Goal: Task Accomplishment & Management: Use online tool/utility

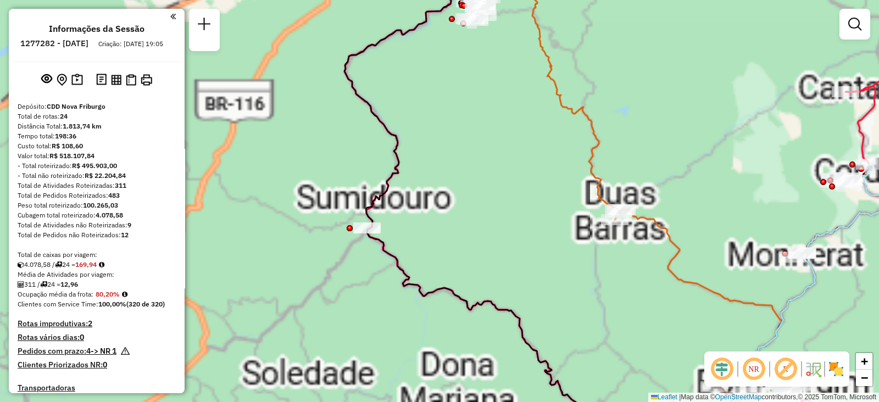
click at [364, 221] on icon at bounding box center [481, 211] width 272 height 461
select select "**********"
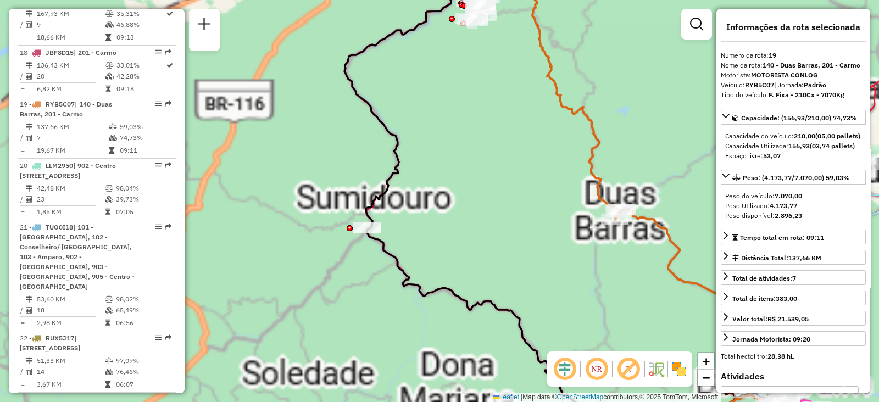
scroll to position [1510, 0]
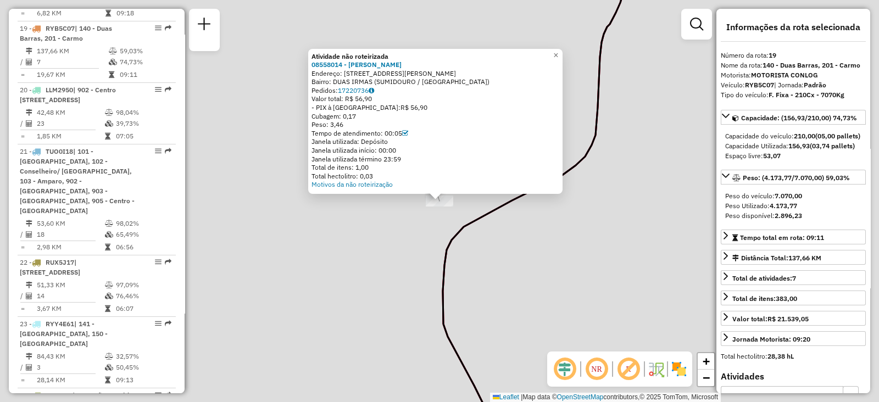
click at [425, 259] on div "Atividade não roteirizada 08558014 - [PERSON_NAME]: R [PERSON_NAME] 1 Bairro: D…" at bounding box center [439, 201] width 879 height 402
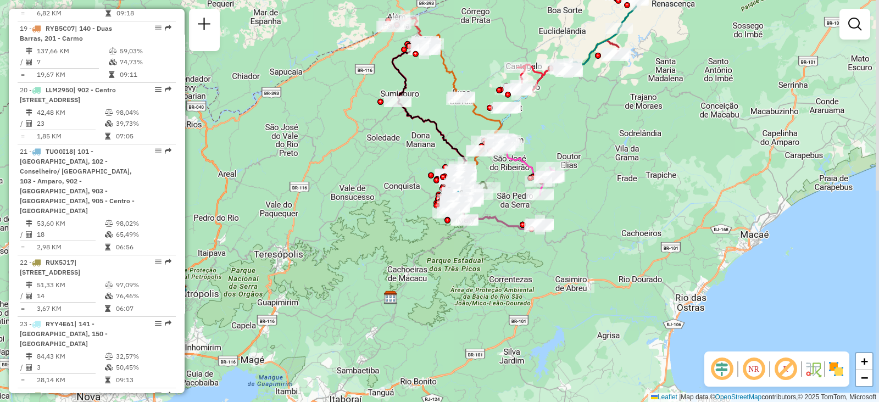
drag, startPoint x: 661, startPoint y: 265, endPoint x: 647, endPoint y: 140, distance: 126.1
click at [647, 140] on div "Janela de atendimento Grade de atendimento Capacidade Transportadoras Veículos …" at bounding box center [439, 201] width 879 height 402
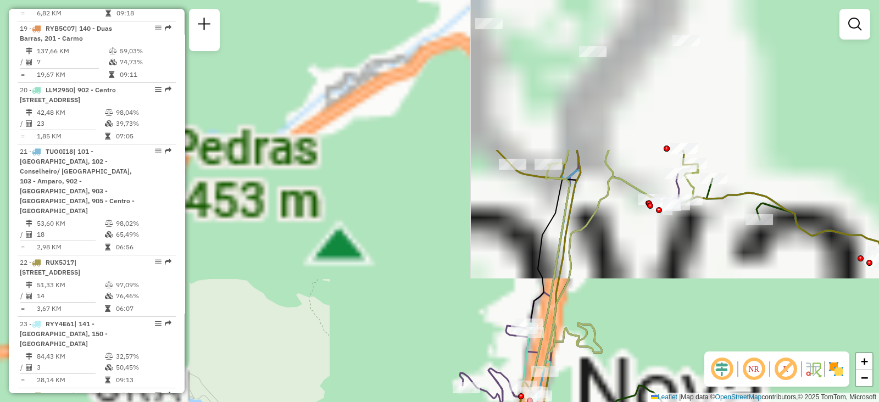
drag, startPoint x: 594, startPoint y: 157, endPoint x: 757, endPoint y: 342, distance: 246.9
click at [767, 348] on div "Janela de atendimento Grade de atendimento Capacidade Transportadoras Veículos …" at bounding box center [439, 201] width 879 height 402
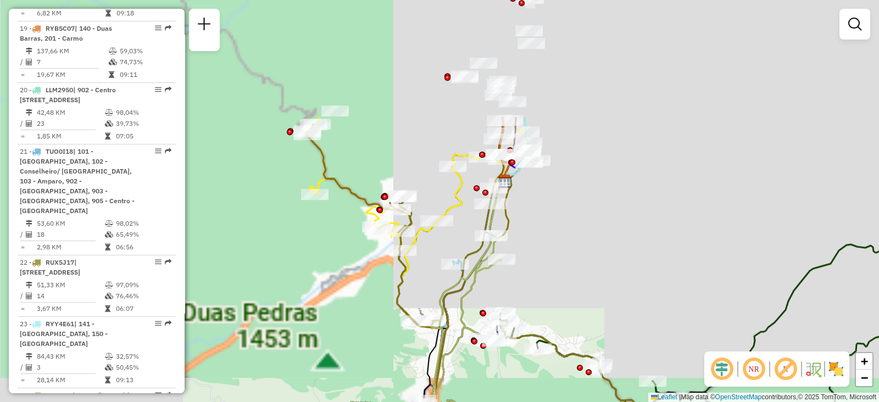
drag, startPoint x: 445, startPoint y: 169, endPoint x: 377, endPoint y: 330, distance: 175.2
click at [377, 330] on div "Janela de atendimento Grade de atendimento Capacidade Transportadoras Veículos …" at bounding box center [439, 201] width 879 height 402
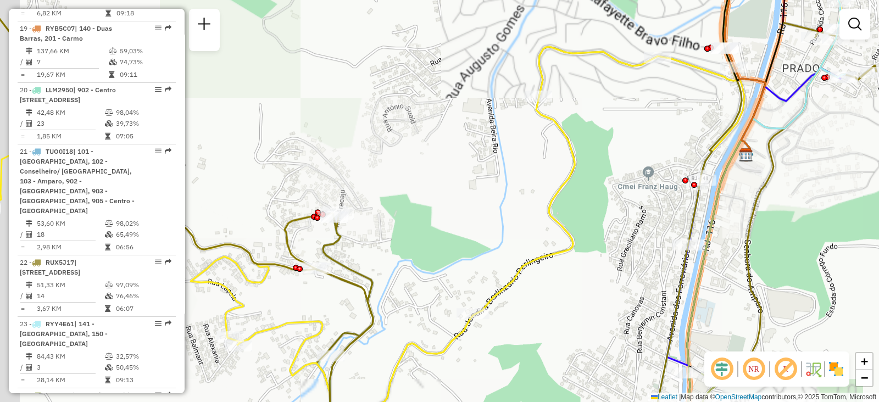
drag, startPoint x: 335, startPoint y: 243, endPoint x: 384, endPoint y: 232, distance: 49.6
click at [384, 232] on div "Janela de atendimento Grade de atendimento Capacidade Transportadoras Veículos …" at bounding box center [439, 201] width 879 height 402
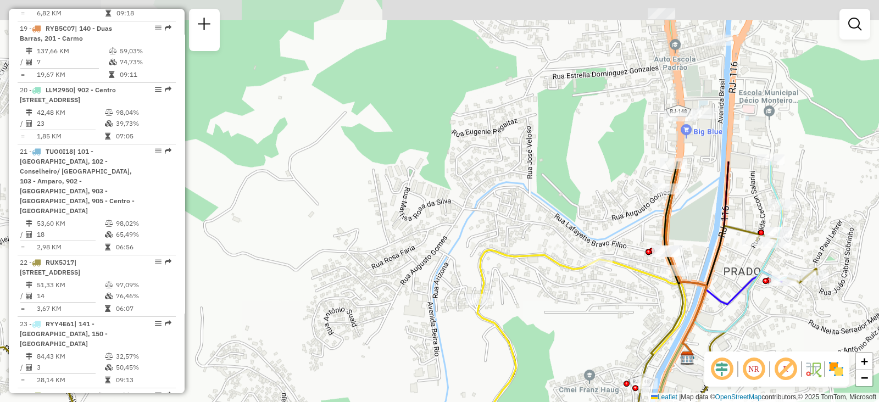
drag, startPoint x: 635, startPoint y: 92, endPoint x: 528, endPoint y: 281, distance: 217.6
click at [577, 294] on div "Janela de atendimento Grade de atendimento Capacidade Transportadoras Veículos …" at bounding box center [439, 201] width 879 height 402
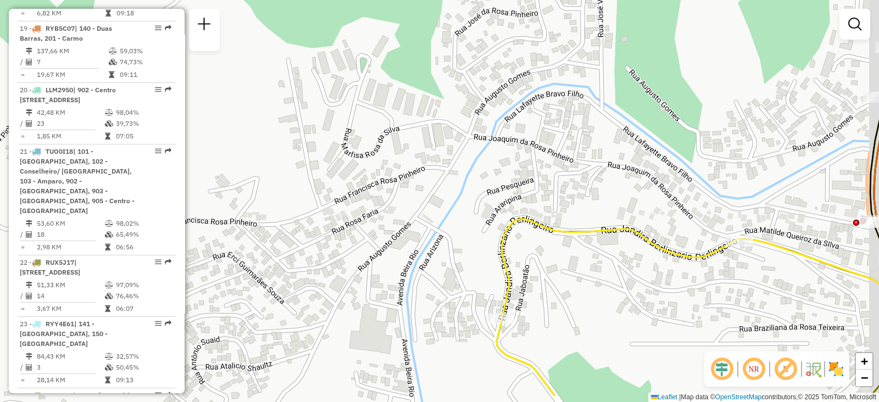
drag, startPoint x: 506, startPoint y: 220, endPoint x: 488, endPoint y: 184, distance: 40.3
click at [488, 184] on div "Janela de atendimento Grade de atendimento Capacidade Transportadoras Veículos …" at bounding box center [439, 201] width 879 height 402
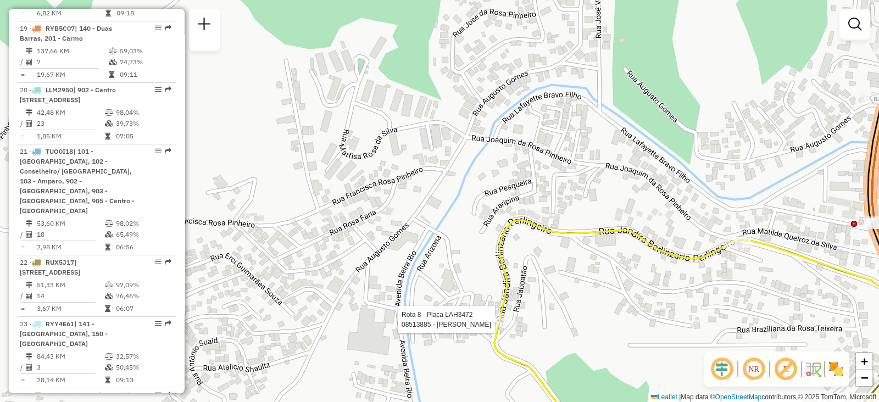
select select "**********"
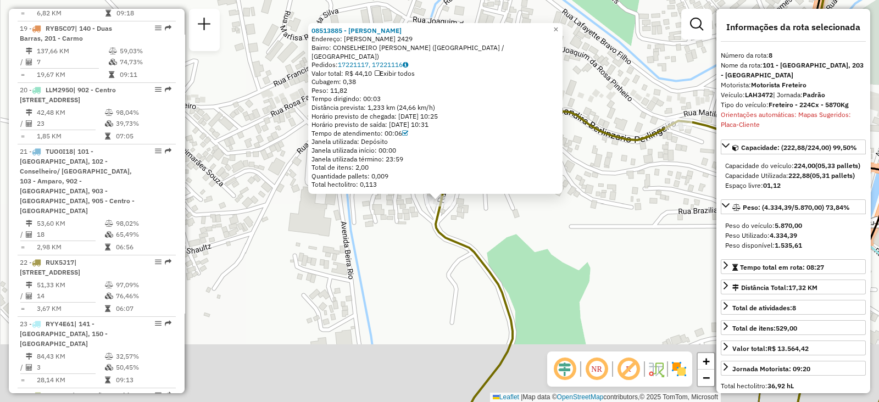
scroll to position [863, 0]
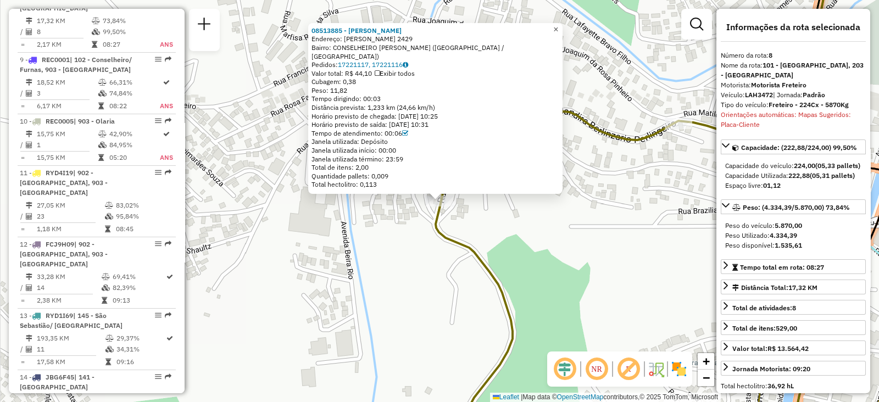
click at [558, 33] on span "×" at bounding box center [555, 29] width 5 height 9
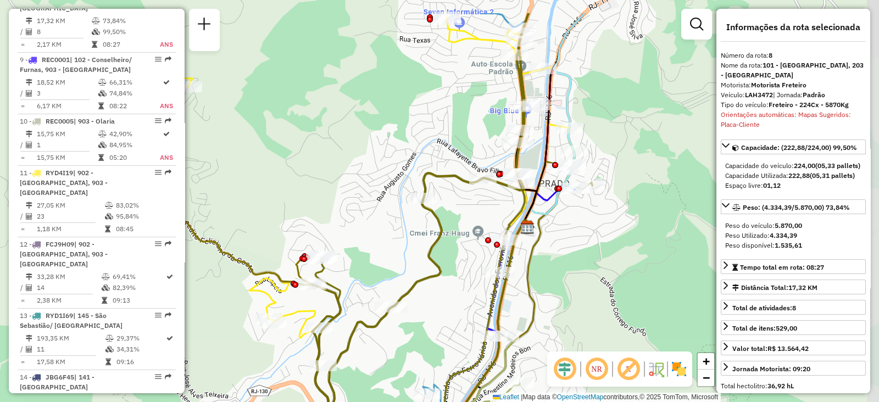
drag, startPoint x: 600, startPoint y: 179, endPoint x: 470, endPoint y: 234, distance: 140.9
click at [470, 234] on div "Janela de atendimento Grade de atendimento Capacidade Transportadoras Veículos …" at bounding box center [439, 201] width 879 height 402
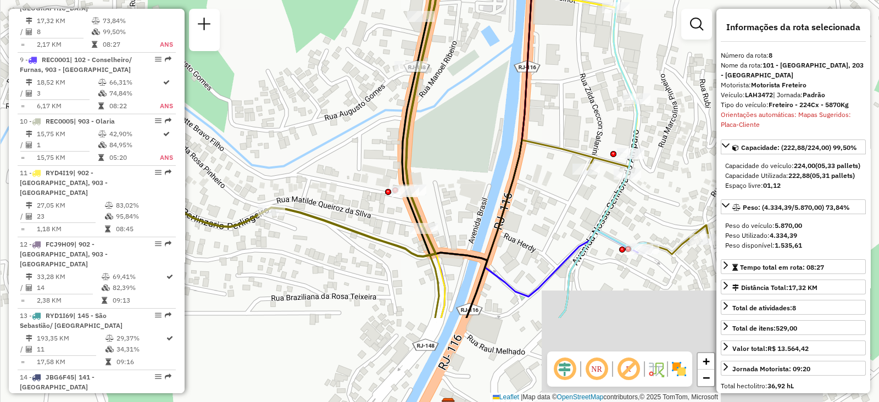
drag, startPoint x: 468, startPoint y: 147, endPoint x: 499, endPoint y: 35, distance: 115.6
click at [499, 35] on div "Janela de atendimento Grade de atendimento Capacidade Transportadoras Veículos …" at bounding box center [439, 201] width 879 height 402
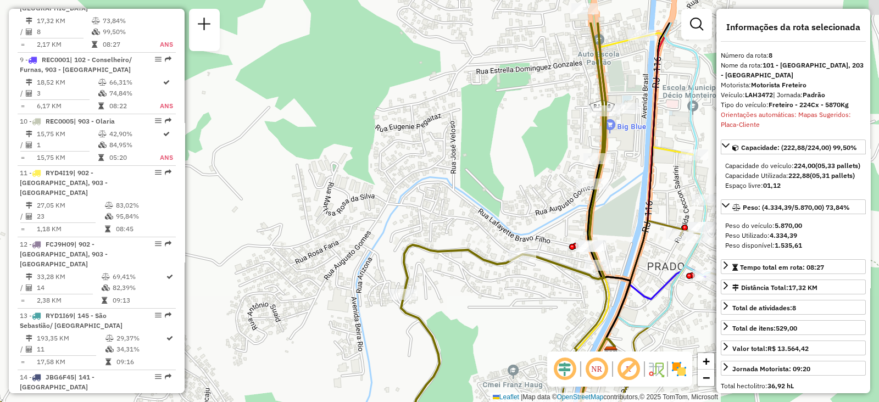
drag, startPoint x: 491, startPoint y: 152, endPoint x: 523, endPoint y: 215, distance: 70.1
click at [523, 215] on div "Janela de atendimento Grade de atendimento Capacidade Transportadoras Veículos …" at bounding box center [439, 201] width 879 height 402
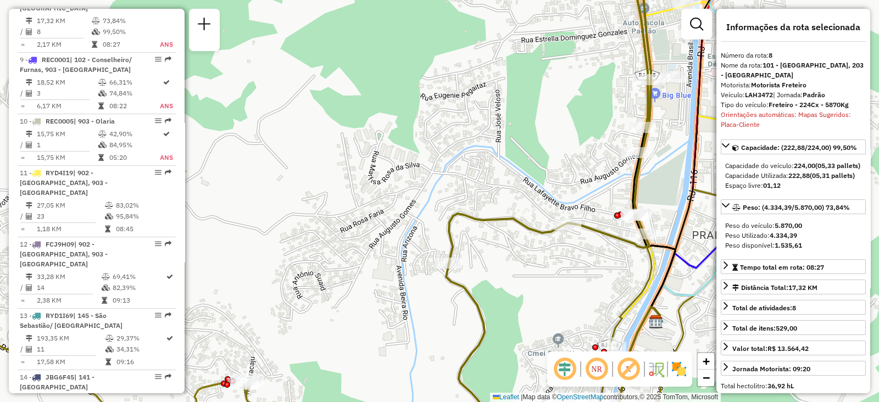
drag, startPoint x: 409, startPoint y: 231, endPoint x: 451, endPoint y: 207, distance: 47.8
click at [451, 207] on div "Janela de atendimento Grade de atendimento Capacidade Transportadoras Veículos …" at bounding box center [439, 201] width 879 height 402
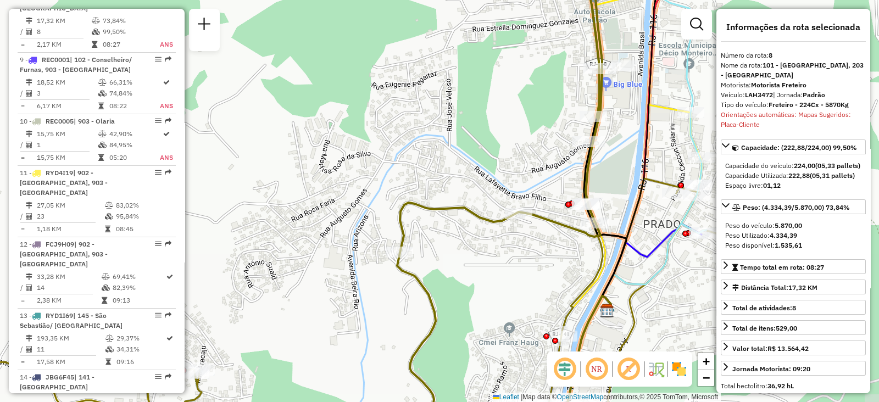
drag, startPoint x: 511, startPoint y: 238, endPoint x: 462, endPoint y: 228, distance: 50.0
click at [462, 228] on div "Janela de atendimento Grade de atendimento Capacidade Transportadoras Veículos …" at bounding box center [439, 201] width 879 height 402
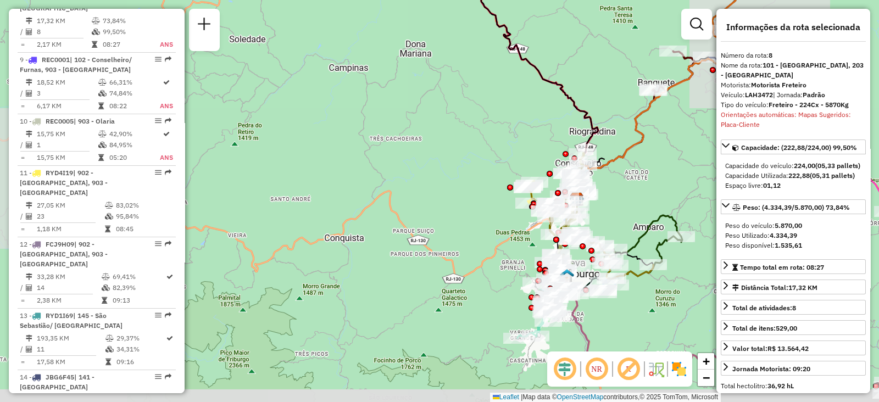
drag, startPoint x: 633, startPoint y: 286, endPoint x: 613, endPoint y: 213, distance: 75.9
click at [613, 213] on div "Janela de atendimento Grade de atendimento Capacidade Transportadoras Veículos …" at bounding box center [439, 201] width 879 height 402
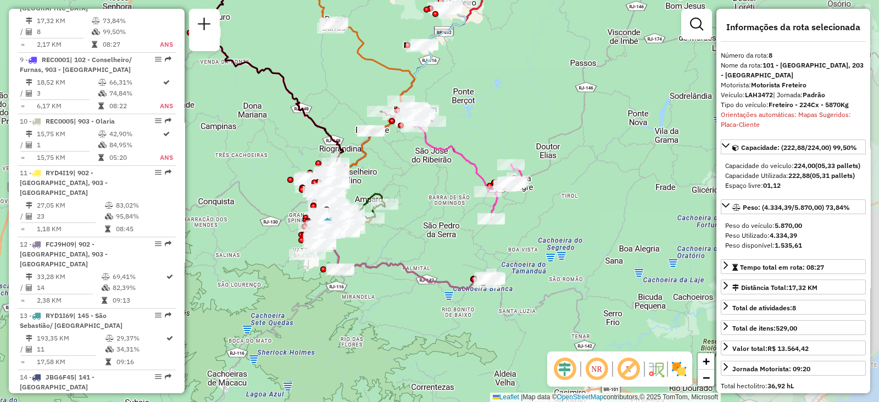
drag, startPoint x: 665, startPoint y: 259, endPoint x: 409, endPoint y: 242, distance: 256.2
click at [409, 242] on div "Janela de atendimento Grade de atendimento Capacidade Transportadoras Veículos …" at bounding box center [439, 201] width 879 height 402
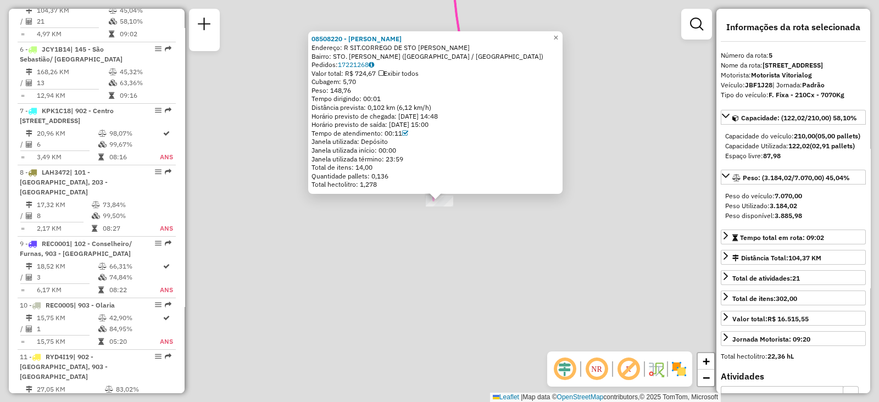
scroll to position [670, 0]
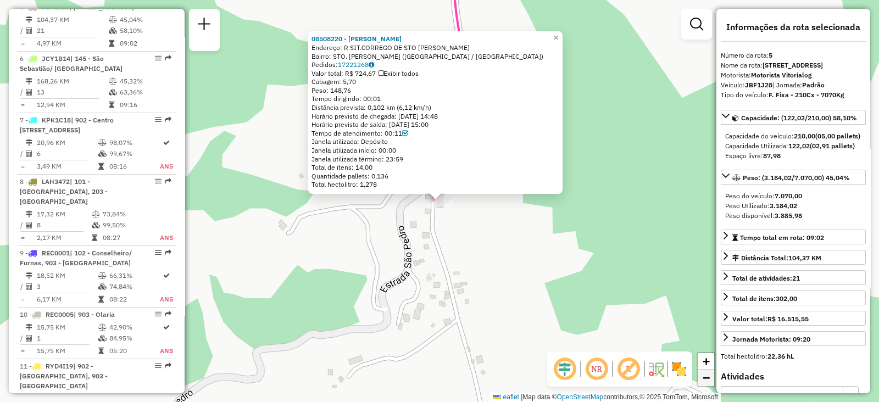
click at [705, 377] on span "−" at bounding box center [706, 378] width 7 height 14
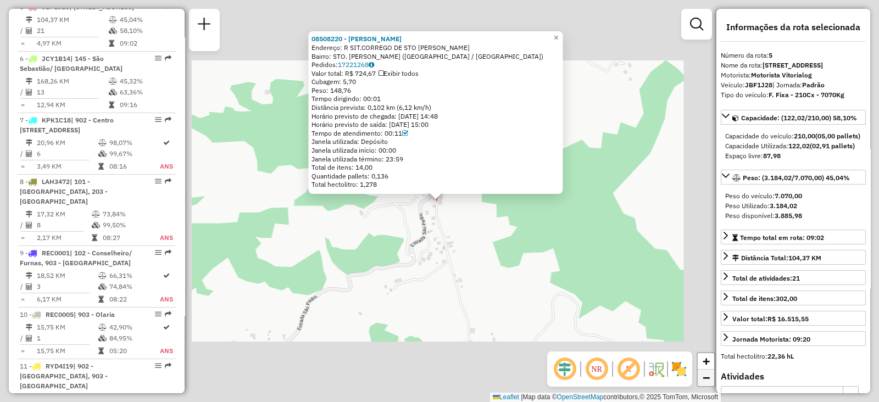
click at [705, 377] on span "−" at bounding box center [706, 378] width 7 height 14
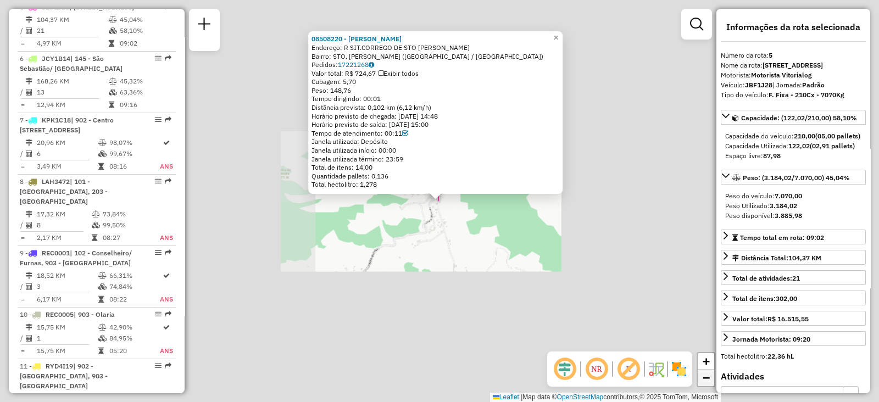
click at [705, 377] on span "−" at bounding box center [706, 378] width 7 height 14
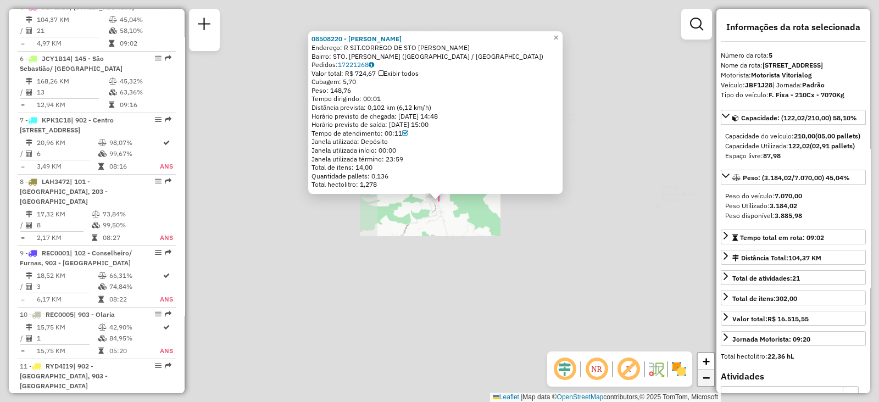
click at [705, 377] on span "−" at bounding box center [706, 378] width 7 height 14
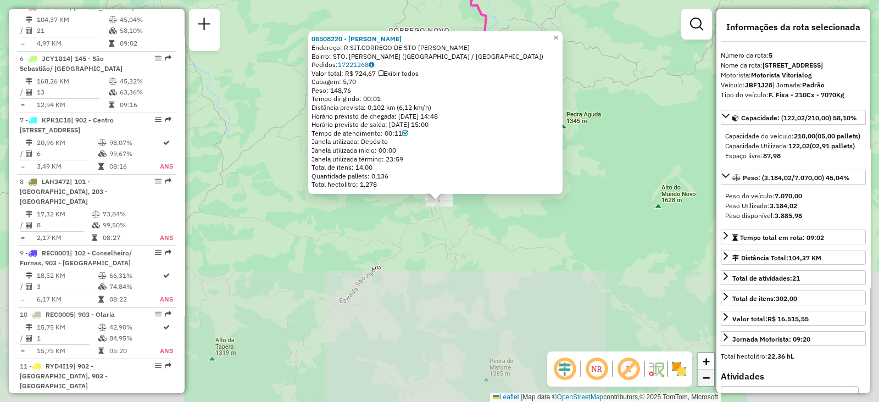
click at [705, 377] on span "−" at bounding box center [706, 378] width 7 height 14
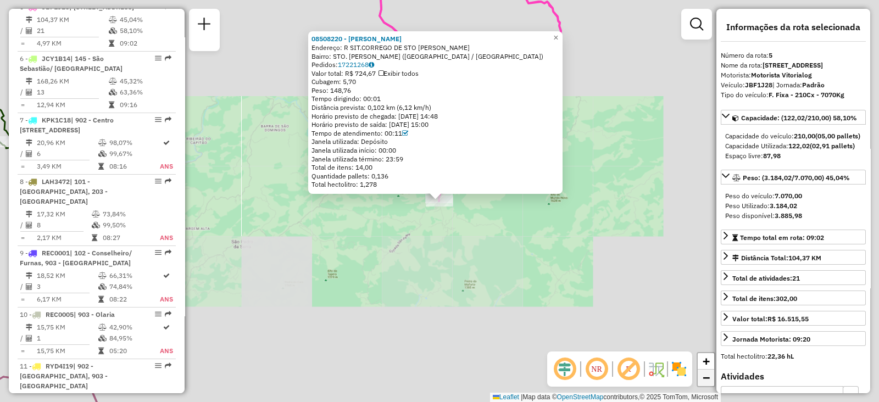
click at [705, 377] on span "−" at bounding box center [706, 378] width 7 height 14
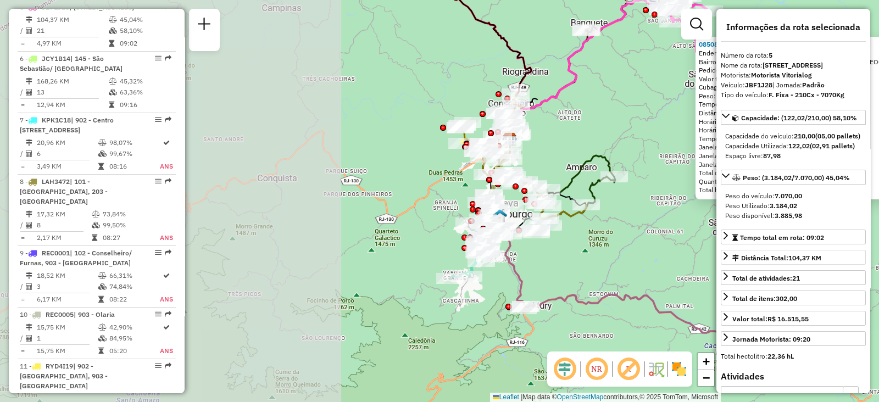
drag, startPoint x: 368, startPoint y: 276, endPoint x: 731, endPoint y: 282, distance: 362.8
click at [781, 285] on hb-router-mapa "Informações da Sessão 1277282 - [DATE] Criação: [DATE] 19:05 Depósito: CDD Nova…" at bounding box center [439, 201] width 879 height 402
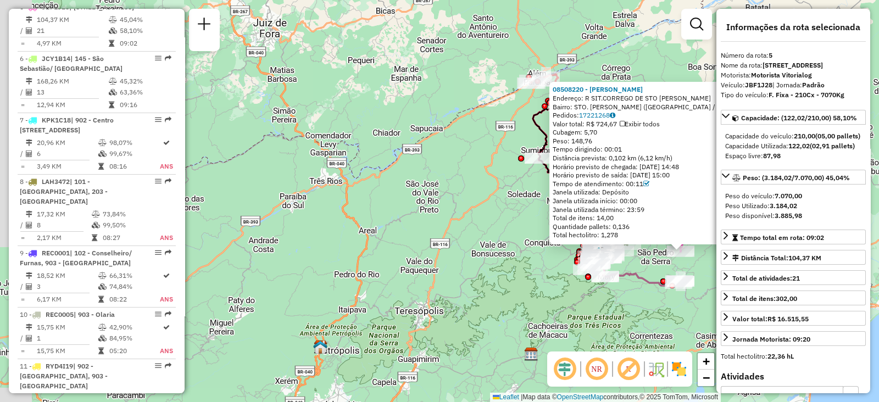
click at [473, 265] on div "Rota 20 - Placa LLM2950 08515028 - [PERSON_NAME] 08508220 - [PERSON_NAME] Ender…" at bounding box center [439, 201] width 879 height 402
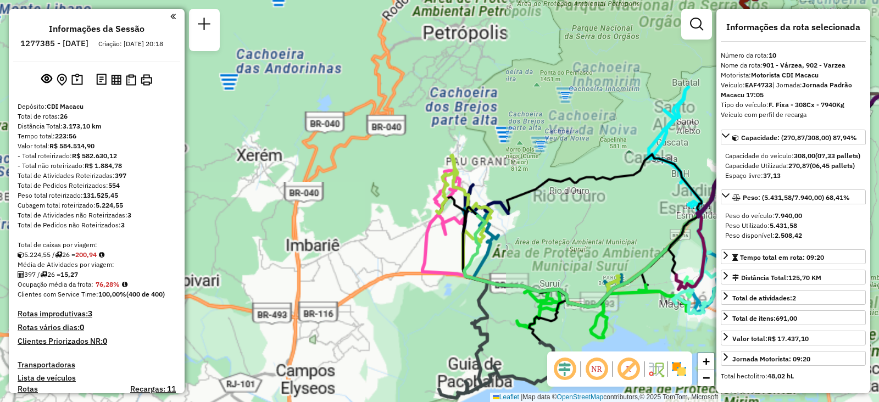
select select "**********"
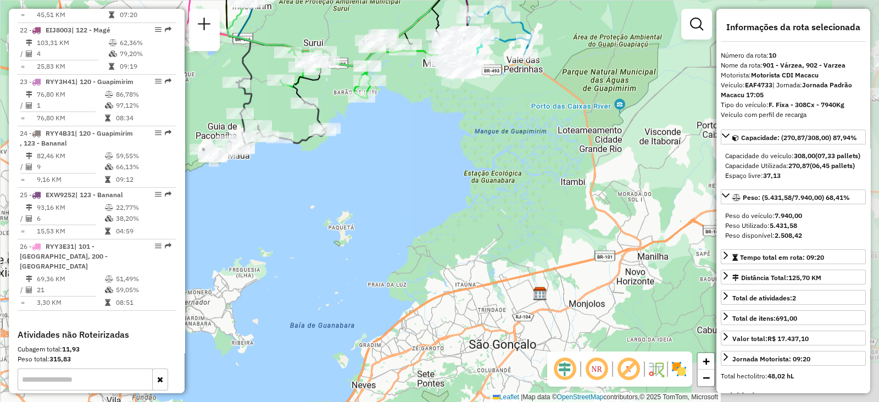
drag, startPoint x: 613, startPoint y: 220, endPoint x: 337, endPoint y: 1, distance: 352.5
click at [337, 1] on div "Janela de atendimento Grade de atendimento Capacidade Transportadoras Veículos …" at bounding box center [439, 201] width 879 height 402
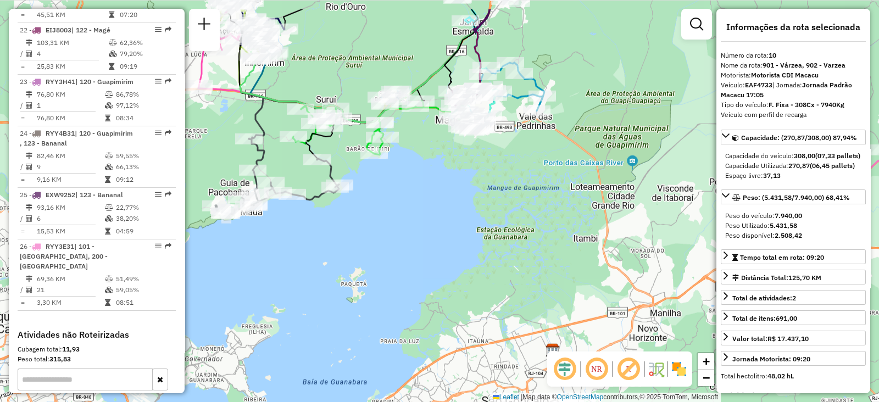
drag, startPoint x: 431, startPoint y: 127, endPoint x: 453, endPoint y: 172, distance: 50.1
click at [459, 174] on div "Janela de atendimento Grade de atendimento Capacidade Transportadoras Veículos …" at bounding box center [439, 201] width 879 height 402
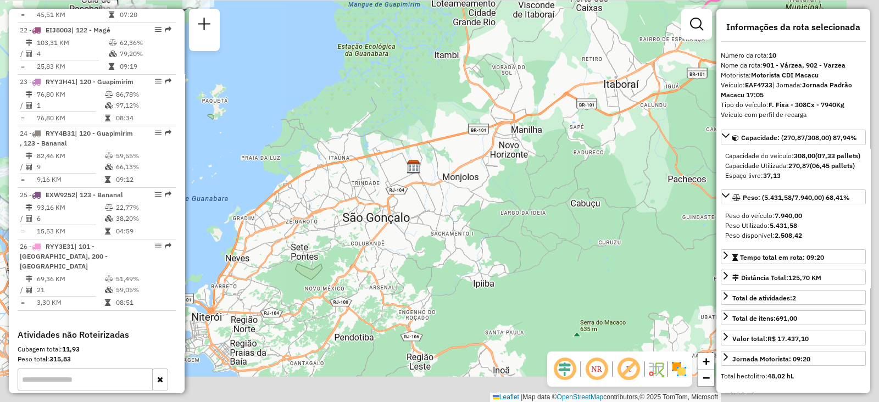
drag, startPoint x: 396, startPoint y: 270, endPoint x: 245, endPoint y: 41, distance: 274.3
click at [247, 42] on div "Janela de atendimento Grade de atendimento Capacidade Transportadoras Veículos …" at bounding box center [439, 201] width 879 height 402
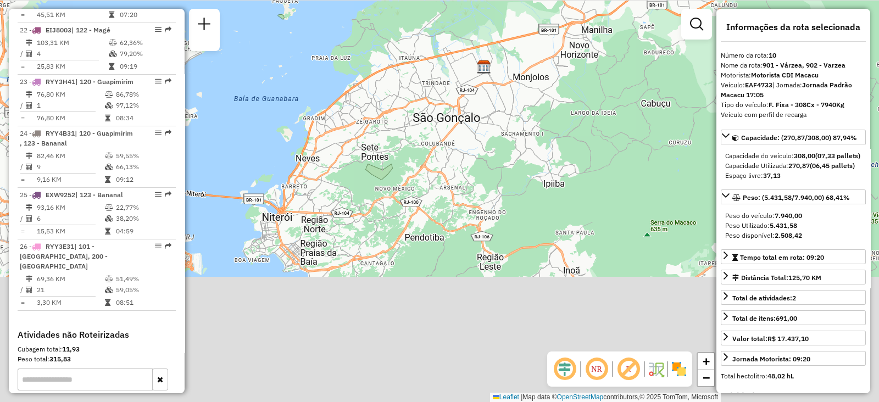
drag, startPoint x: 410, startPoint y: 194, endPoint x: 539, endPoint y: 129, distance: 144.0
click at [539, 130] on div "Janela de atendimento Grade de atendimento Capacidade Transportadoras Veículos …" at bounding box center [439, 201] width 879 height 402
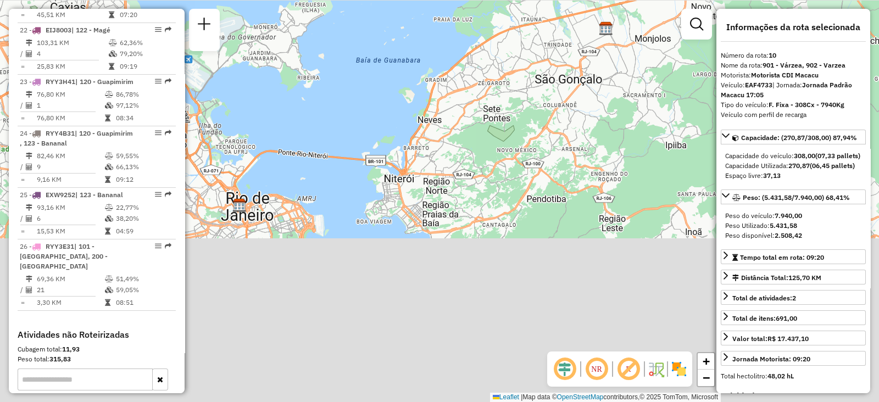
drag, startPoint x: 455, startPoint y: 167, endPoint x: 554, endPoint y: 136, distance: 104.1
click at [552, 144] on div "Janela de atendimento Grade de atendimento Capacidade Transportadoras Veículos …" at bounding box center [439, 201] width 879 height 402
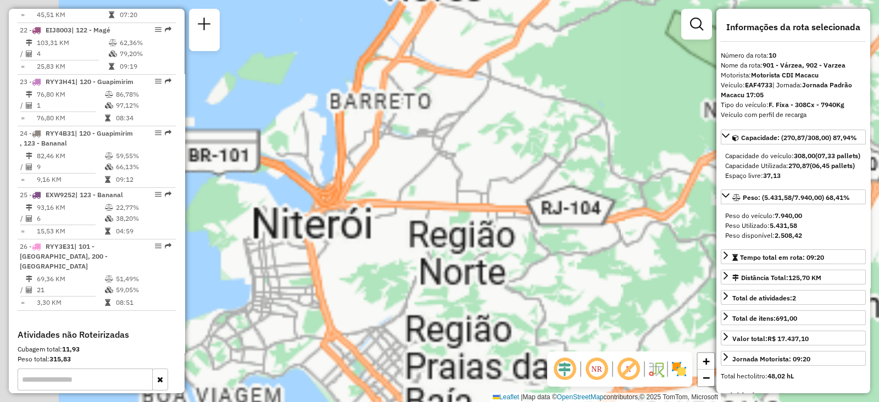
drag, startPoint x: 420, startPoint y: 154, endPoint x: 734, endPoint y: 86, distance: 320.6
click at [734, 86] on hb-router-mapa "Informações da Sessão 1277385 - 17/09/2025 Criação: 16/09/2025 20:18 Depósito: …" at bounding box center [439, 201] width 879 height 402
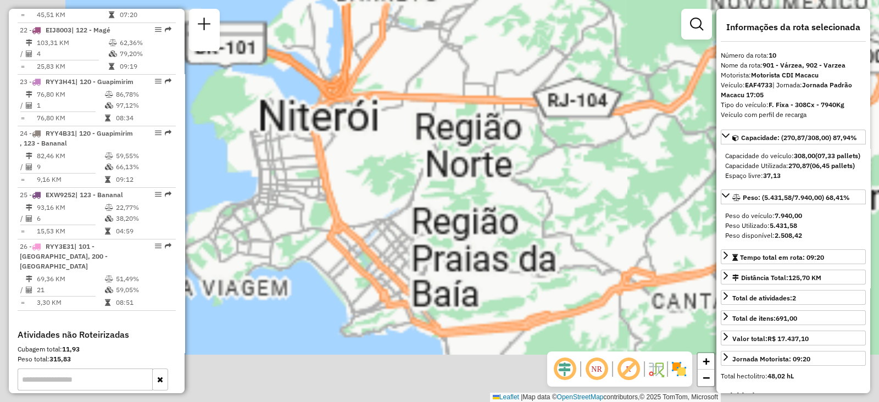
drag, startPoint x: 573, startPoint y: 222, endPoint x: 581, endPoint y: 114, distance: 108.6
click at [581, 114] on div "Janela de atendimento Grade de atendimento Capacidade Transportadoras Veículos …" at bounding box center [439, 201] width 879 height 402
